Goal: Obtain resource: Download file/media

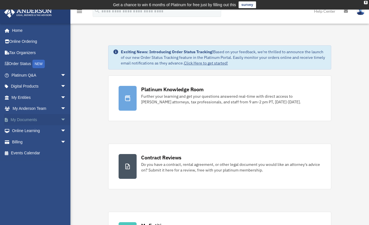
click at [36, 117] on link "My Documents arrow_drop_down" at bounding box center [39, 119] width 71 height 11
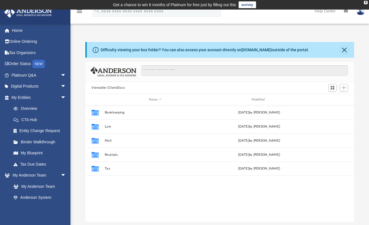
scroll to position [124, 265]
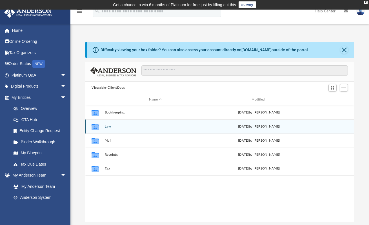
click at [106, 127] on button "Law" at bounding box center [155, 127] width 101 height 4
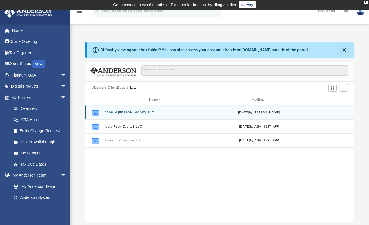
click at [132, 112] on button "2808 N [PERSON_NAME], LLC" at bounding box center [155, 113] width 101 height 4
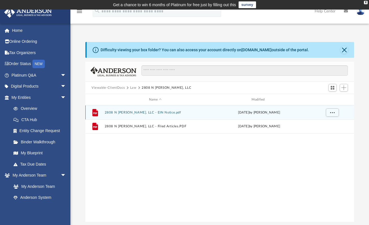
click at [132, 112] on button "2808 N [PERSON_NAME], LLC - EIN Notice.pdf" at bounding box center [155, 113] width 101 height 4
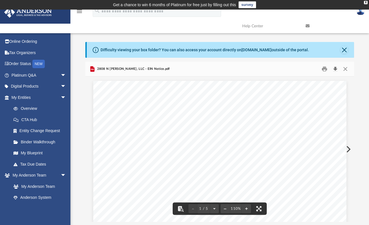
click at [336, 68] on button "Download" at bounding box center [335, 69] width 10 height 9
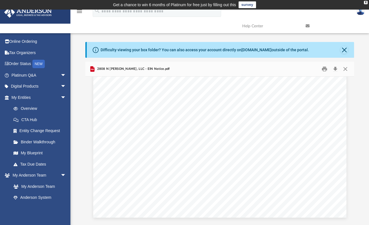
scroll to position [1536, 0]
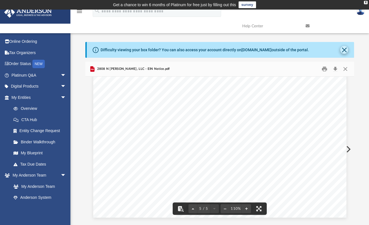
click at [344, 51] on button "Close" at bounding box center [344, 50] width 8 height 8
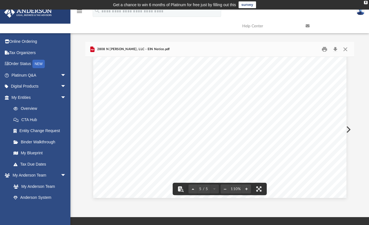
click at [349, 130] on button "Preview" at bounding box center [348, 130] width 12 height 16
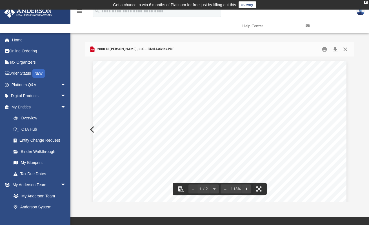
scroll to position [0, 0]
click at [333, 47] on button "Download" at bounding box center [335, 49] width 10 height 9
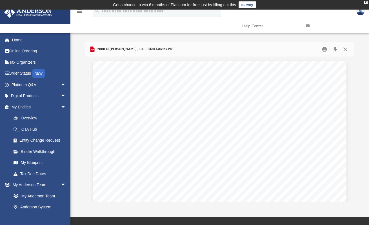
click at [345, 51] on button "Close" at bounding box center [345, 49] width 10 height 9
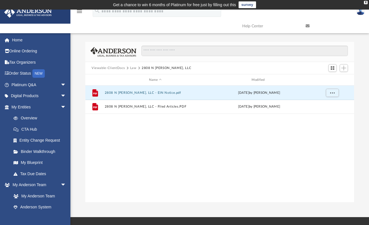
click at [132, 68] on button "Law" at bounding box center [133, 68] width 6 height 5
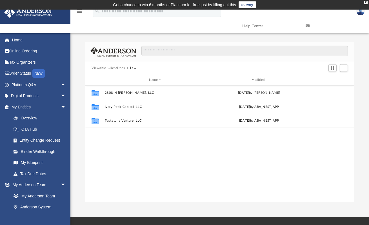
click at [119, 66] on button "Viewable-ClientDocs" at bounding box center [108, 68] width 33 height 5
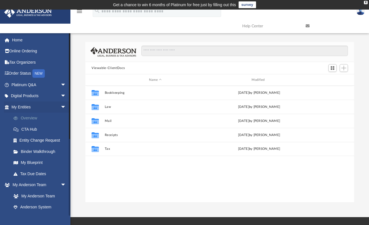
click at [33, 117] on link "Overview" at bounding box center [41, 118] width 67 height 11
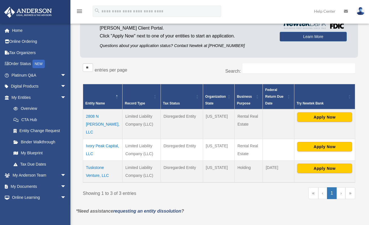
scroll to position [66, 0]
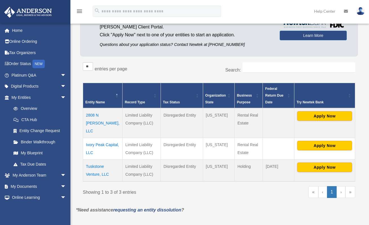
click at [108, 123] on td "2808 N [PERSON_NAME], LLC" at bounding box center [102, 123] width 39 height 30
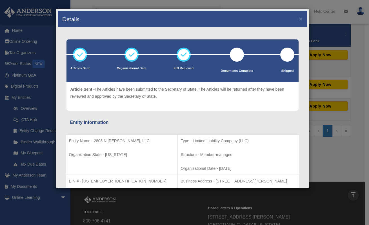
scroll to position [0, 0]
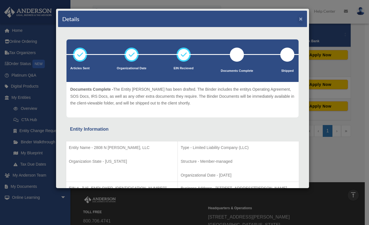
click at [299, 19] on button "×" at bounding box center [301, 19] width 4 height 6
